Goal: Task Accomplishment & Management: Manage account settings

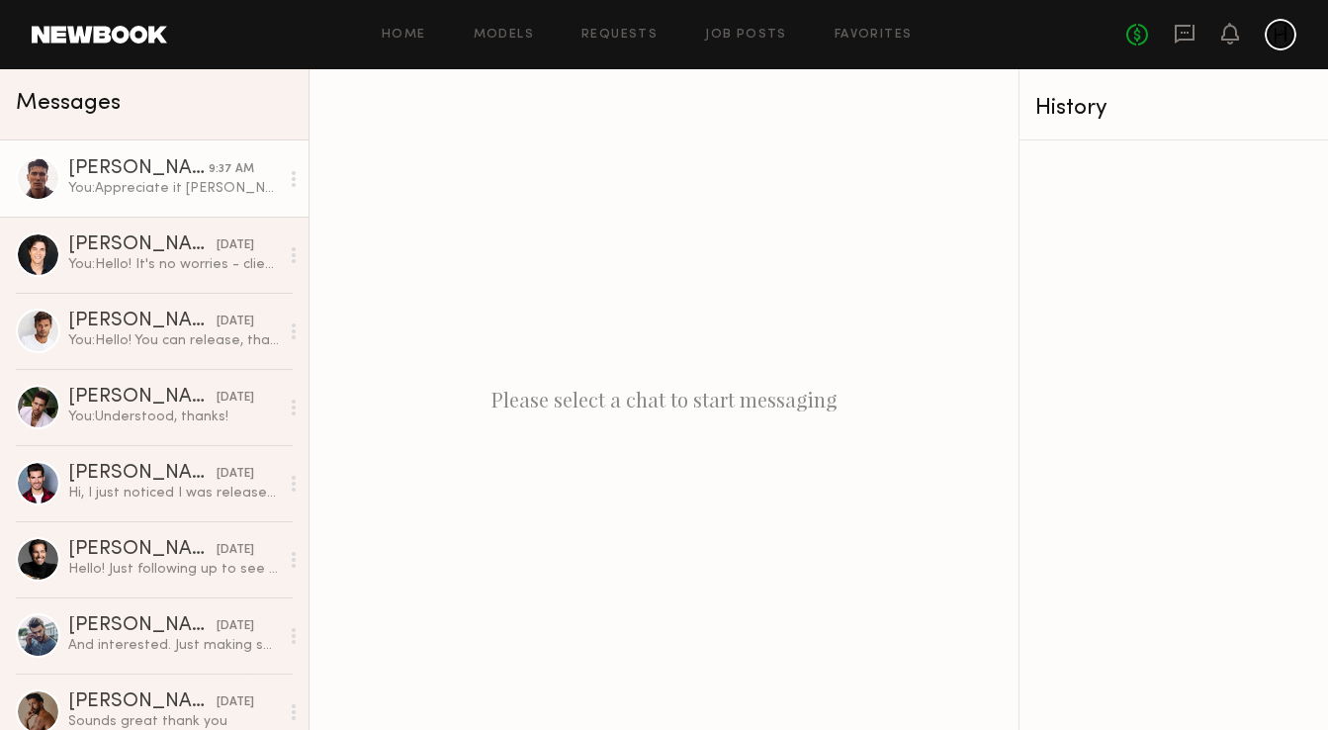
click at [159, 183] on div "You: Appreciate it [PERSON_NAME]!" at bounding box center [173, 188] width 211 height 19
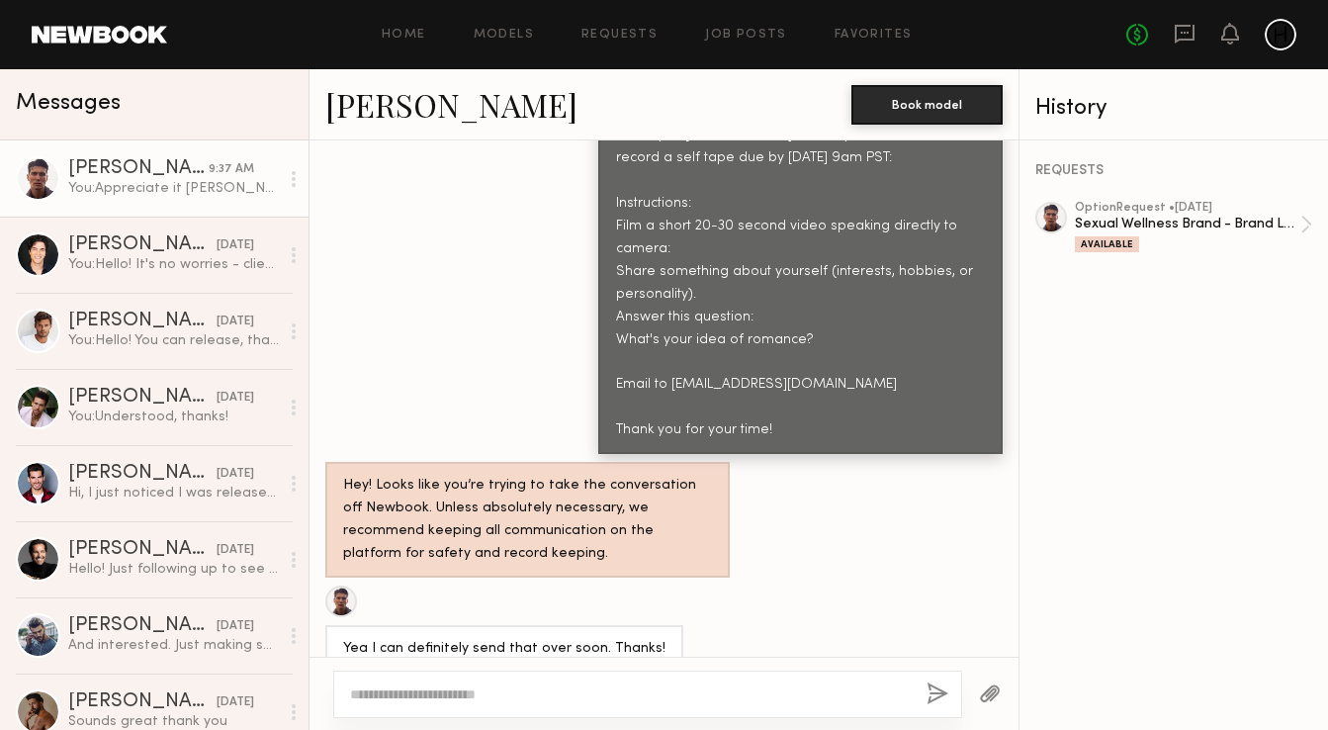
scroll to position [1239, 0]
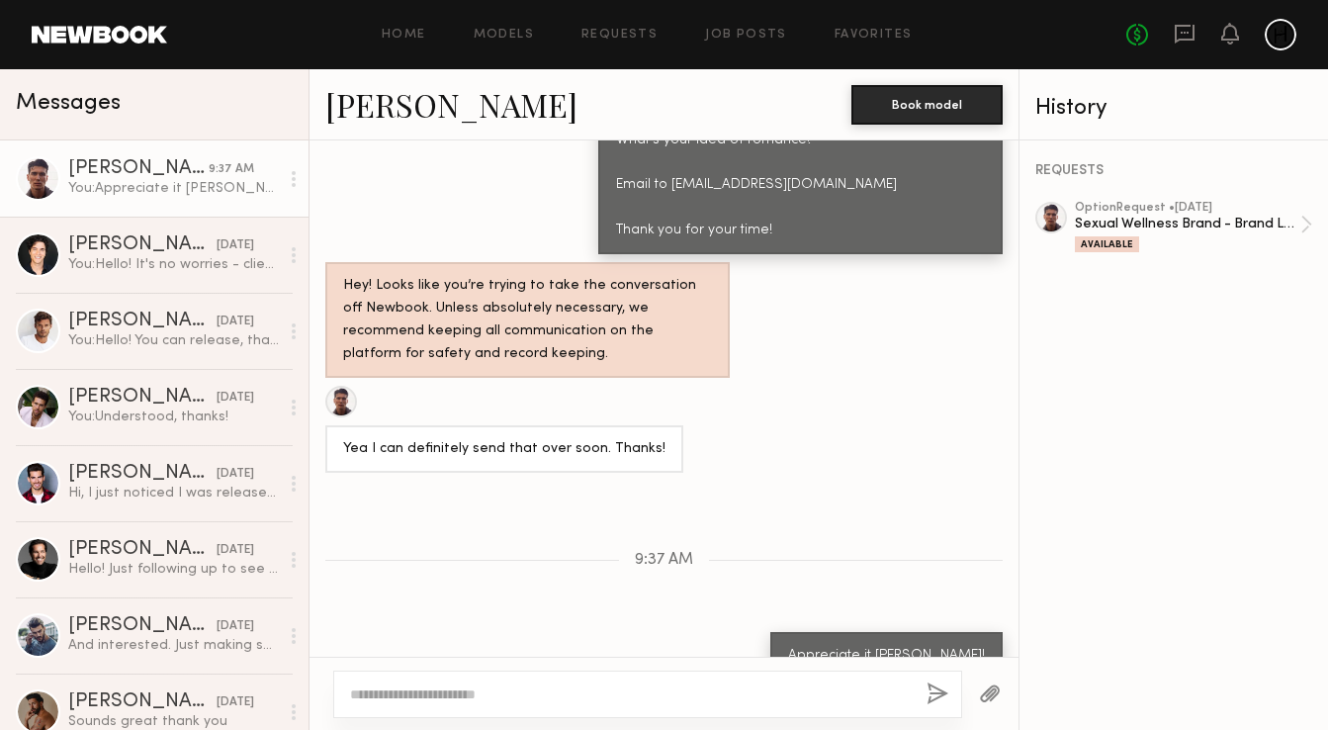
click at [602, 26] on div "Home Models Requests Job Posts Favorites Sign Out No fees up to $5,000" at bounding box center [732, 35] width 1130 height 32
click at [611, 31] on link "Requests" at bounding box center [620, 35] width 76 height 13
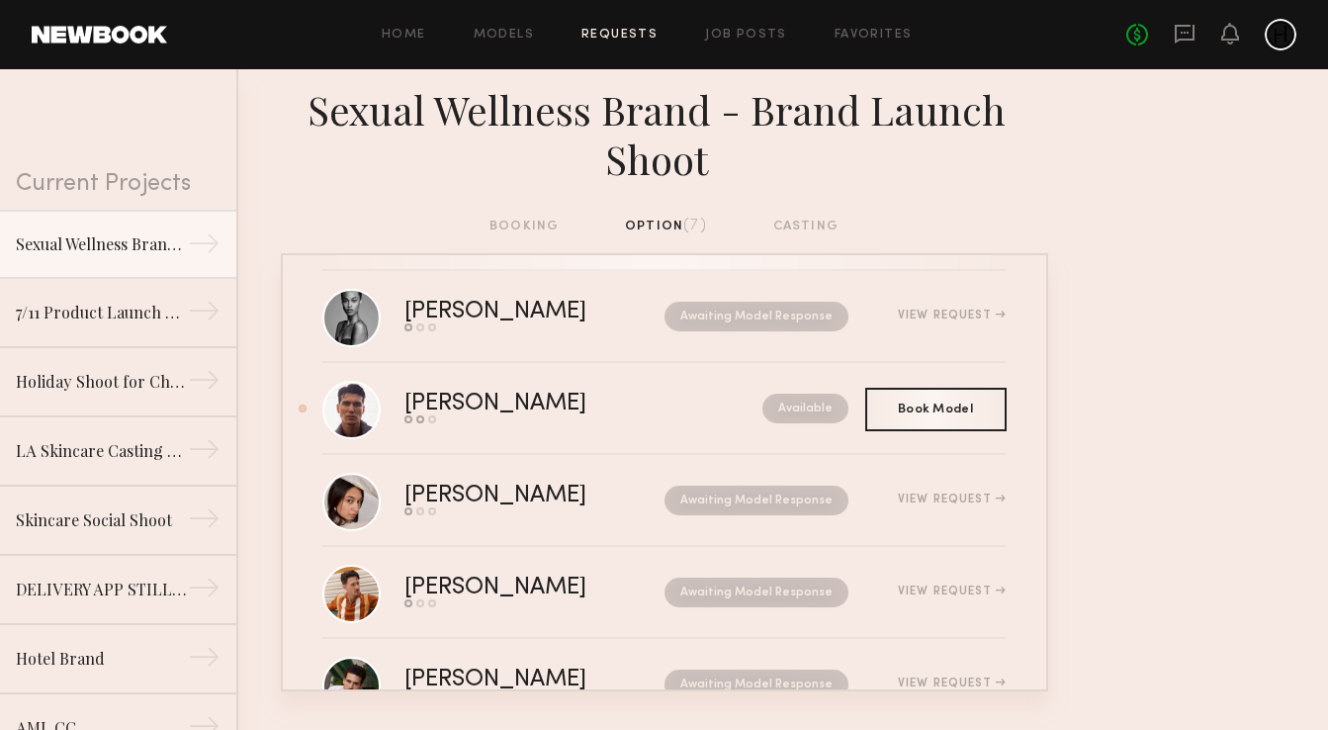
scroll to position [275, 0]
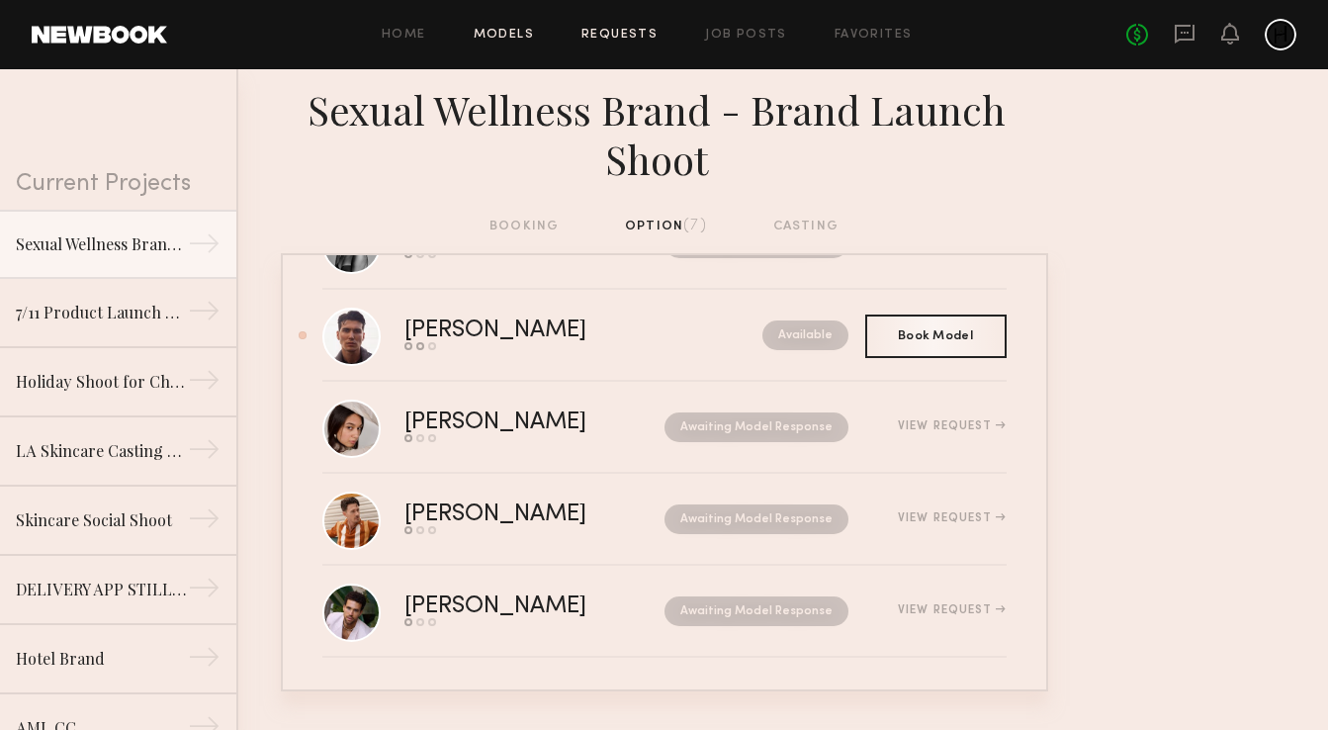
click at [498, 30] on link "Models" at bounding box center [504, 35] width 60 height 13
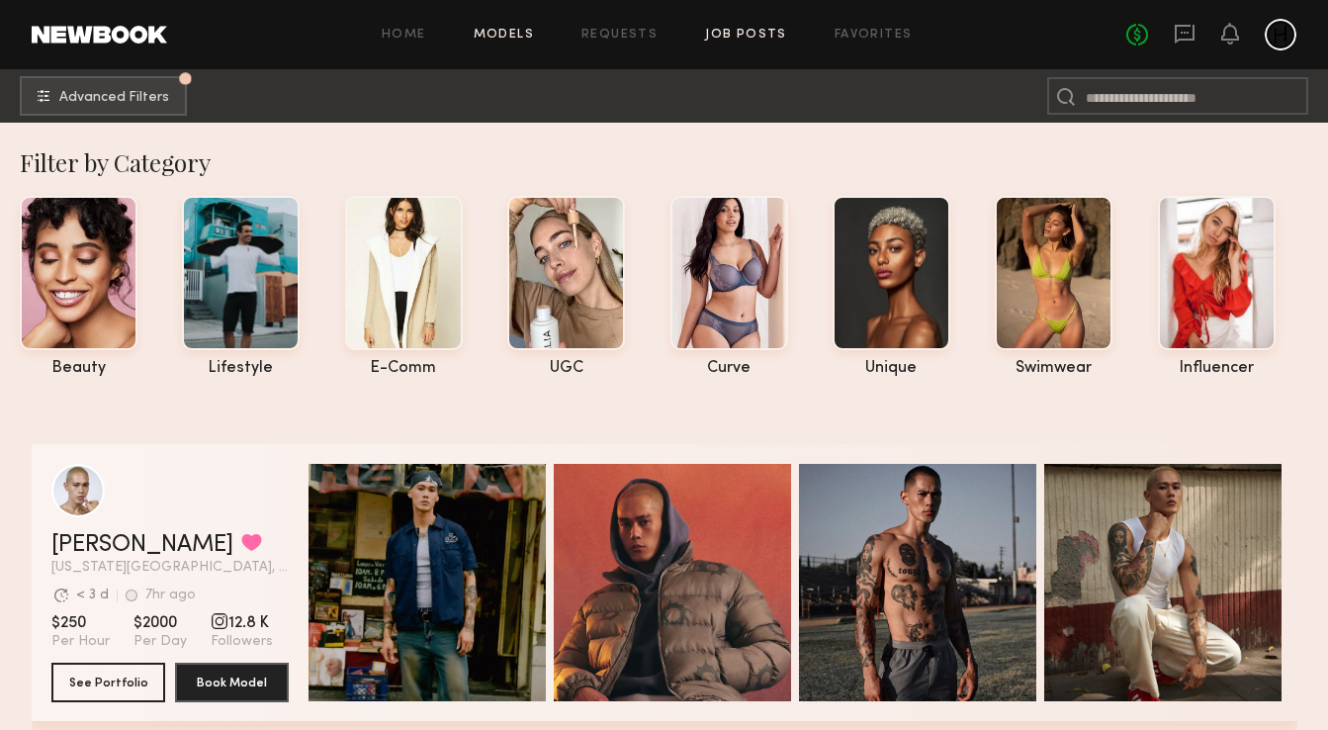
click at [742, 29] on link "Job Posts" at bounding box center [746, 35] width 82 height 13
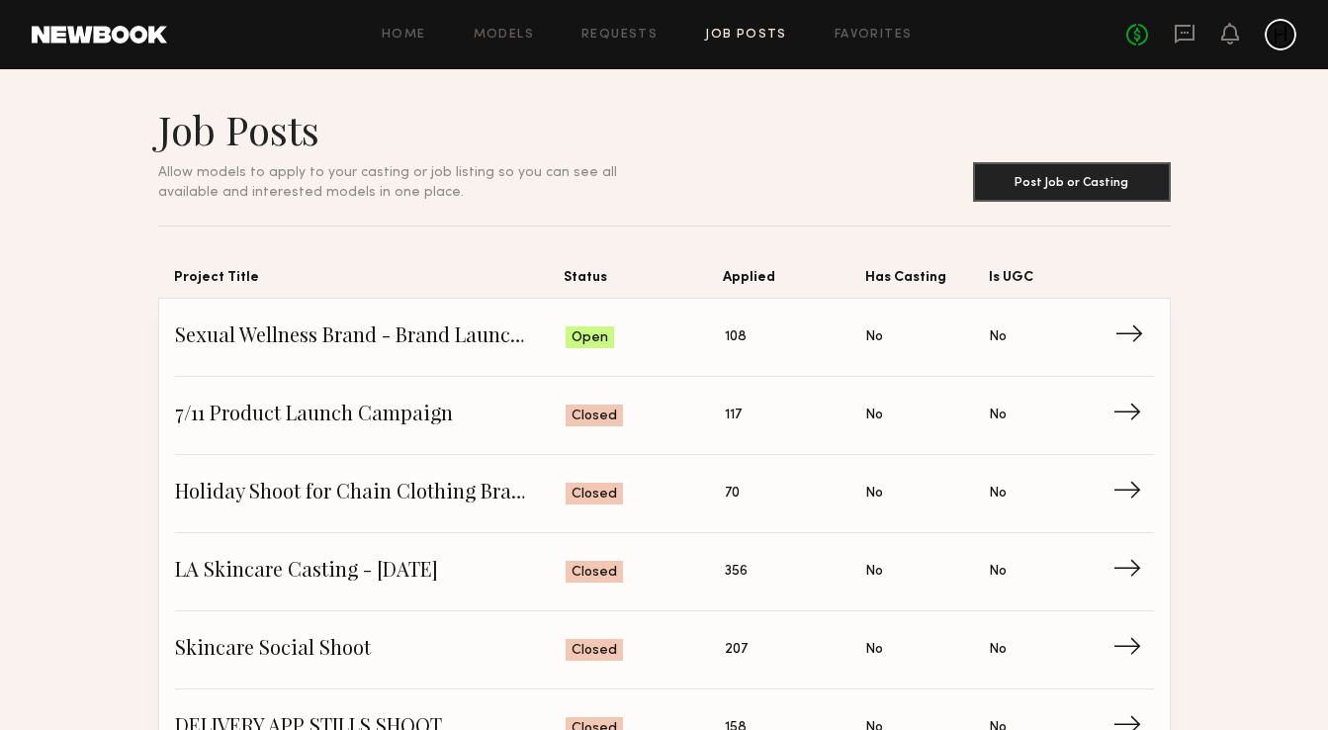
click at [1110, 337] on span "Is UGC: No" at bounding box center [1051, 337] width 124 height 30
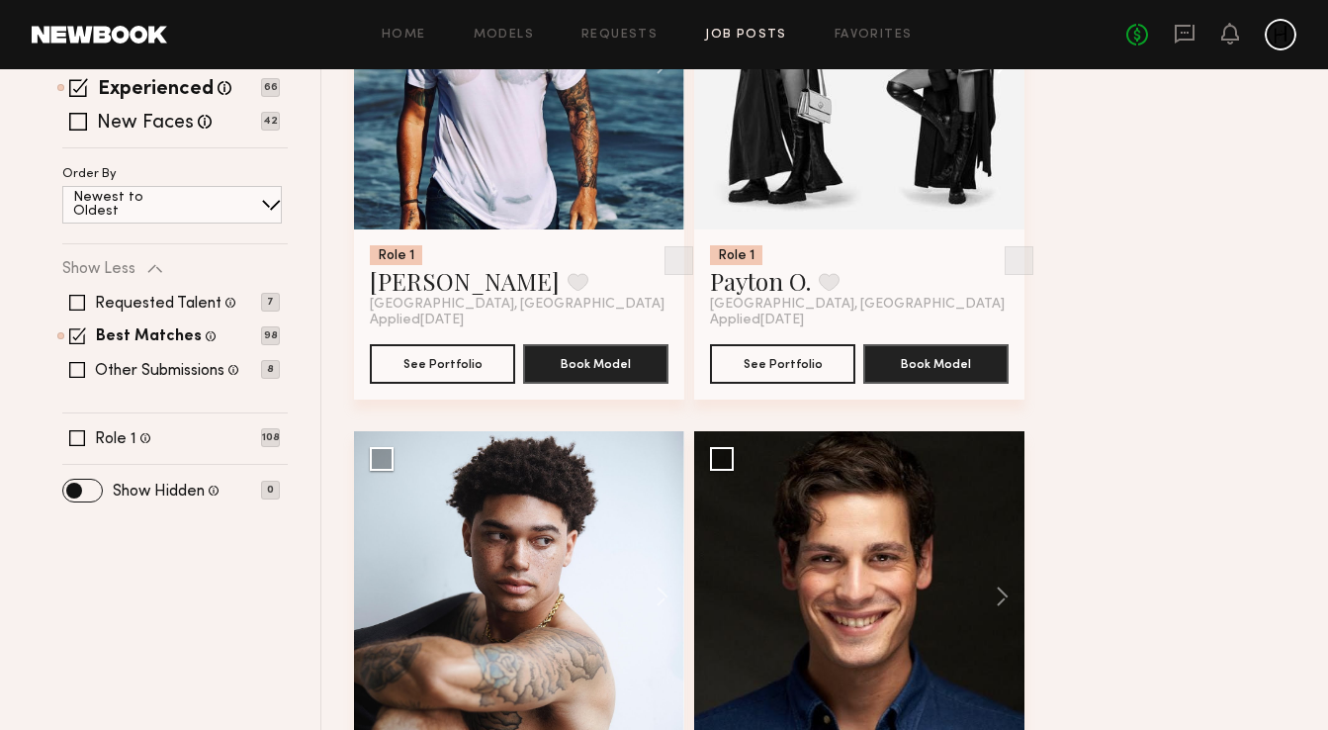
scroll to position [13159, 0]
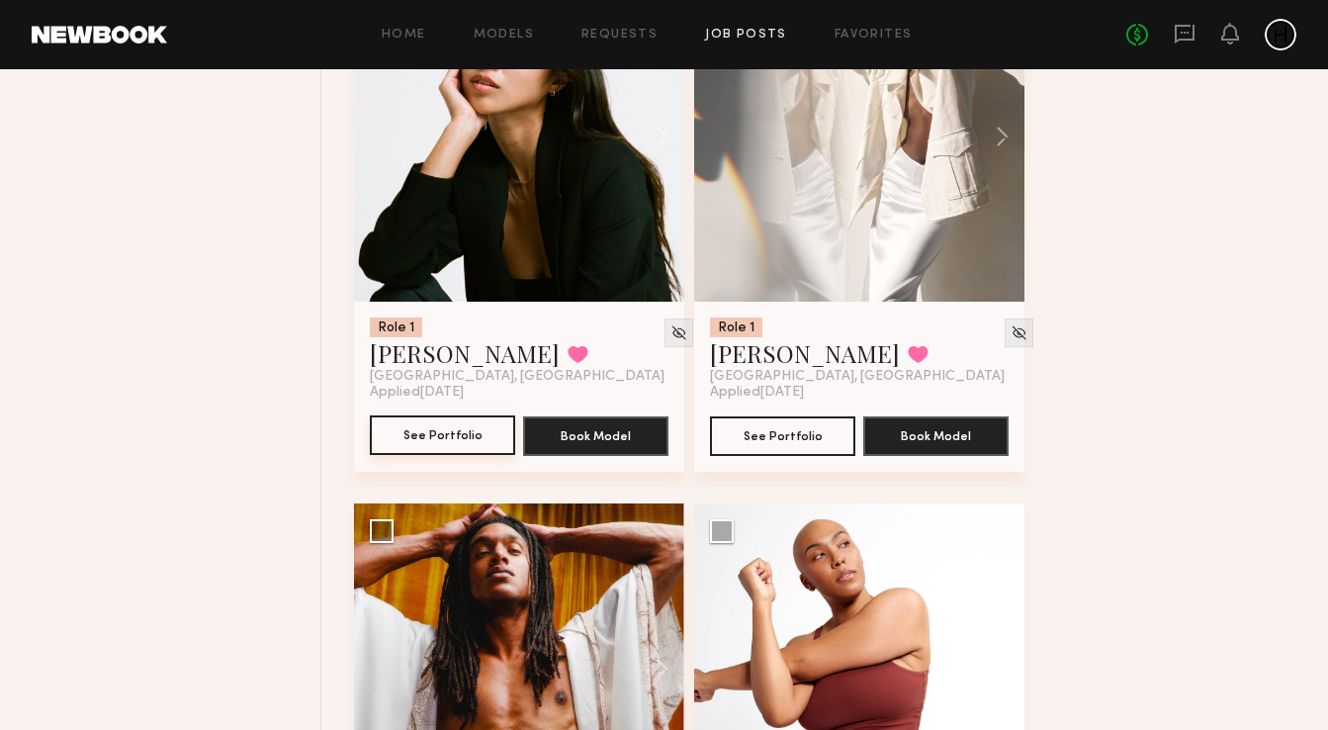
click at [456, 445] on button "See Portfolio" at bounding box center [442, 435] width 145 height 40
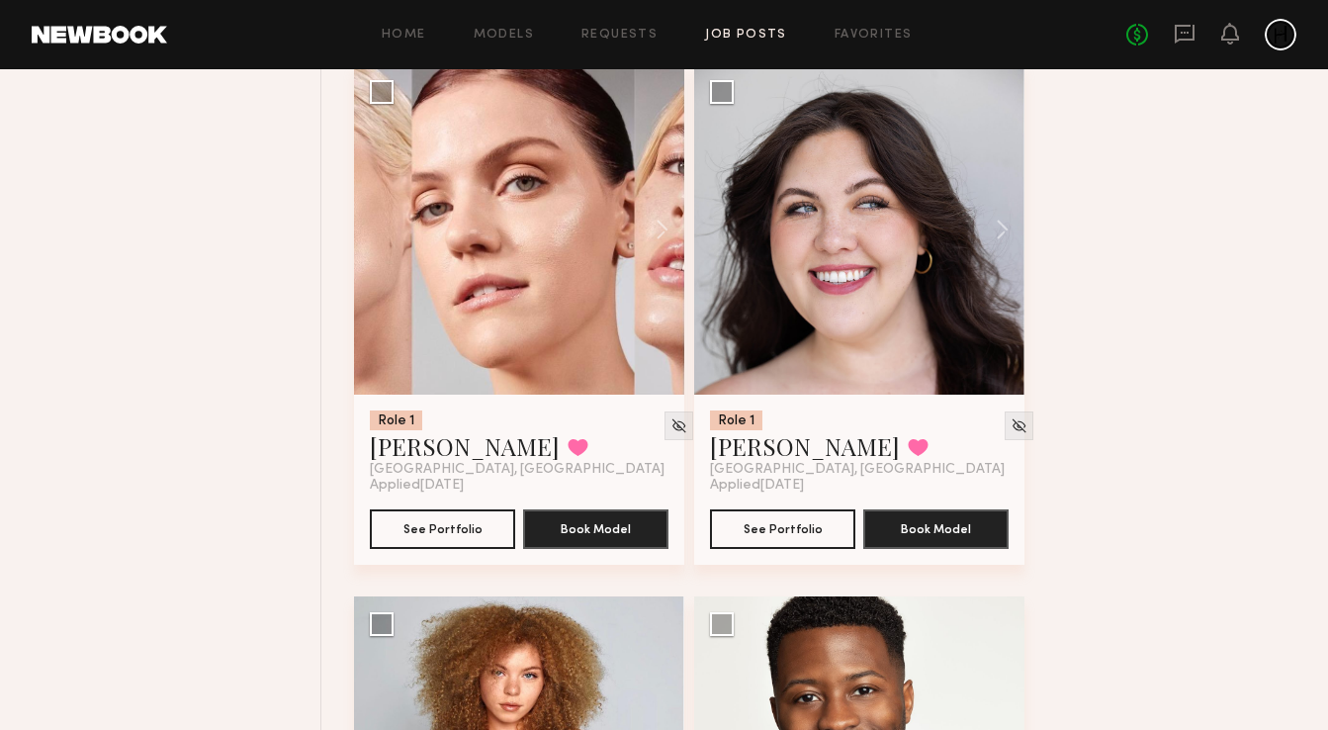
scroll to position [8368, 0]
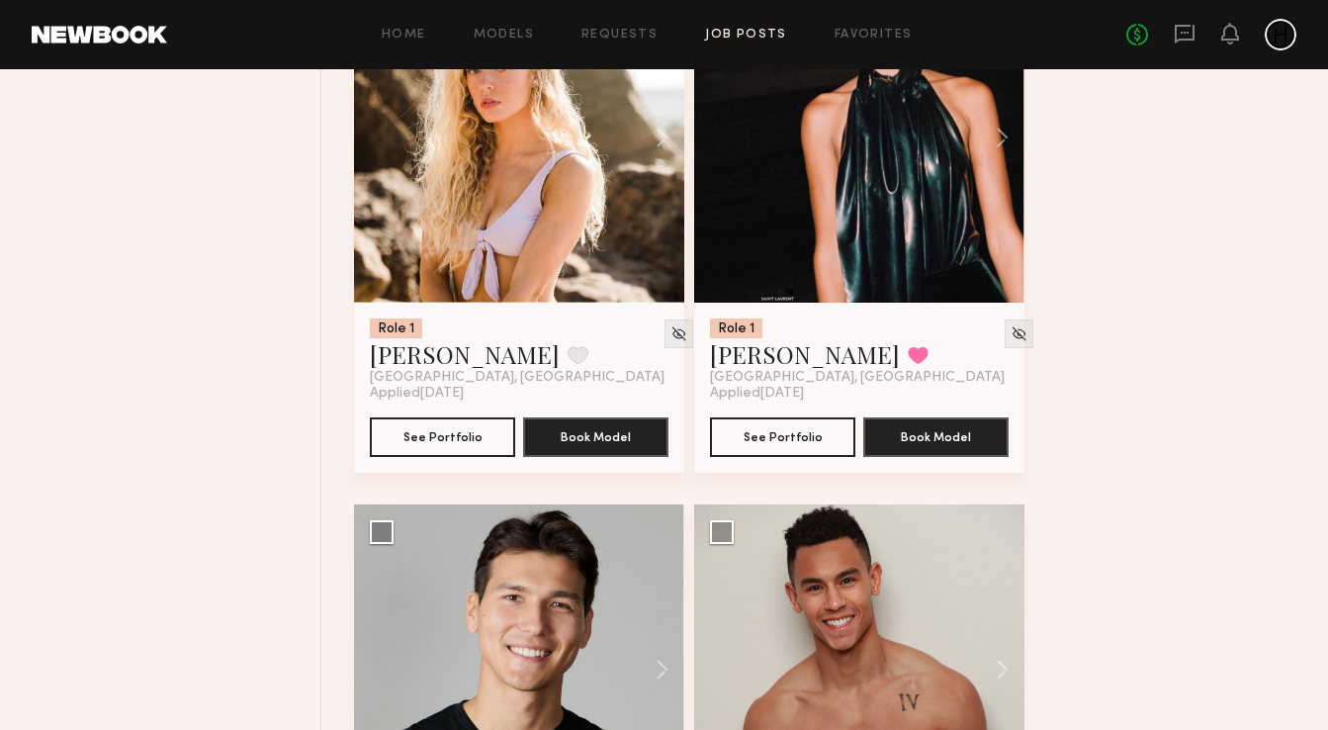
click at [602, 41] on div "Home Models Requests Job Posts Favorites Sign Out No fees up to $5,000" at bounding box center [732, 35] width 1130 height 32
click at [607, 35] on link "Requests" at bounding box center [620, 35] width 76 height 13
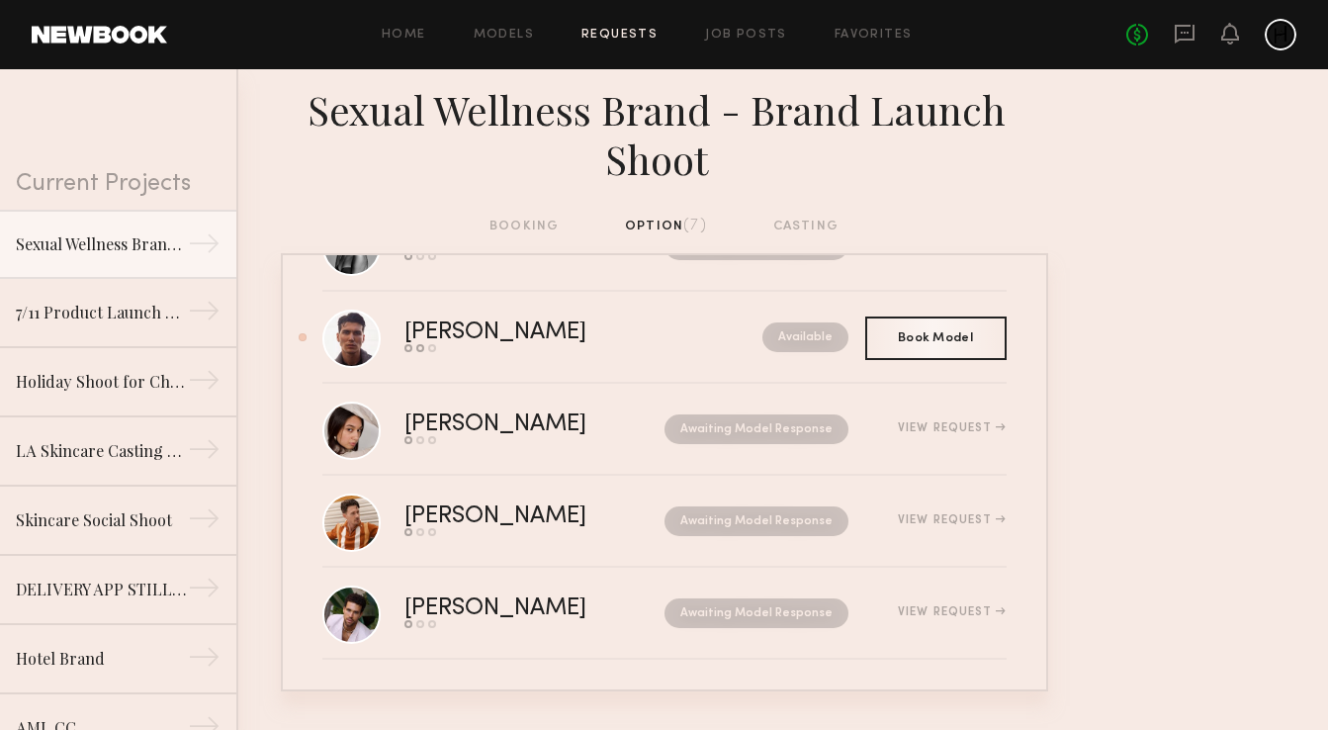
scroll to position [275, 0]
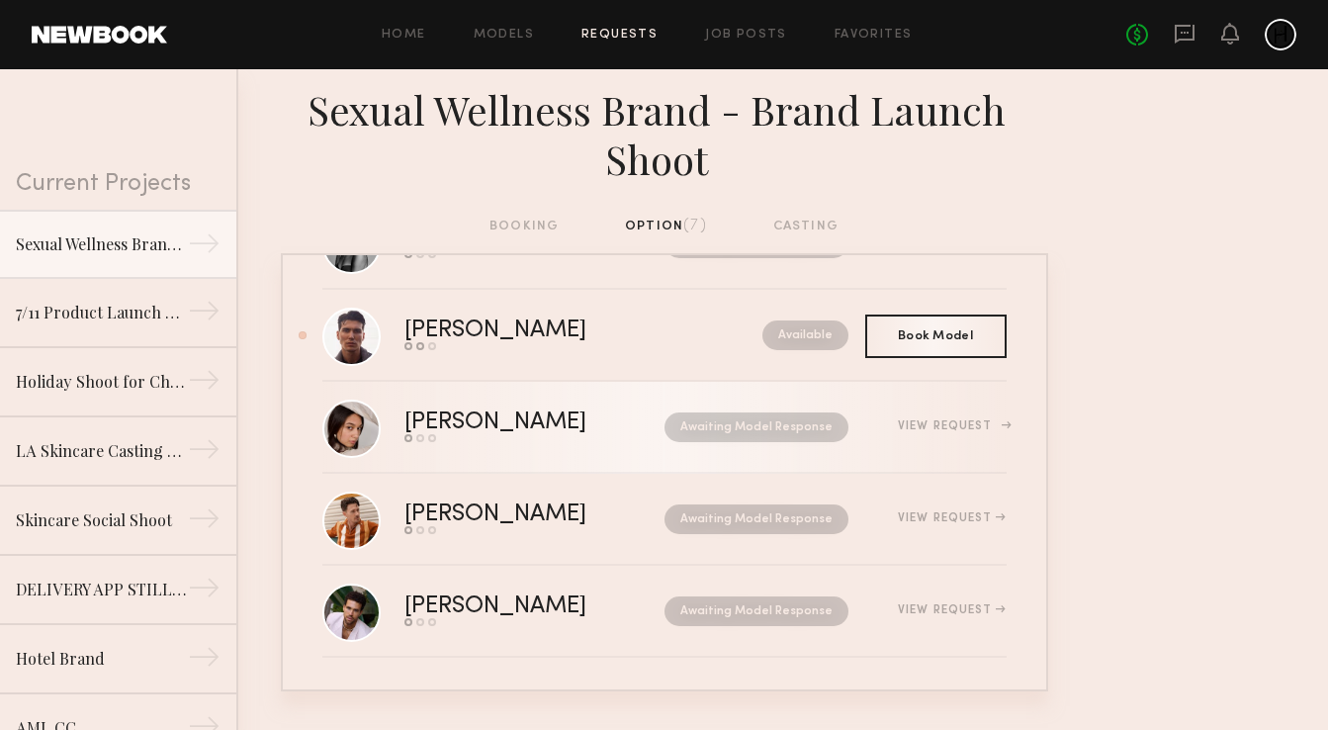
click at [946, 421] on div "View Request" at bounding box center [952, 426] width 108 height 12
